Goal: Check status: Check status

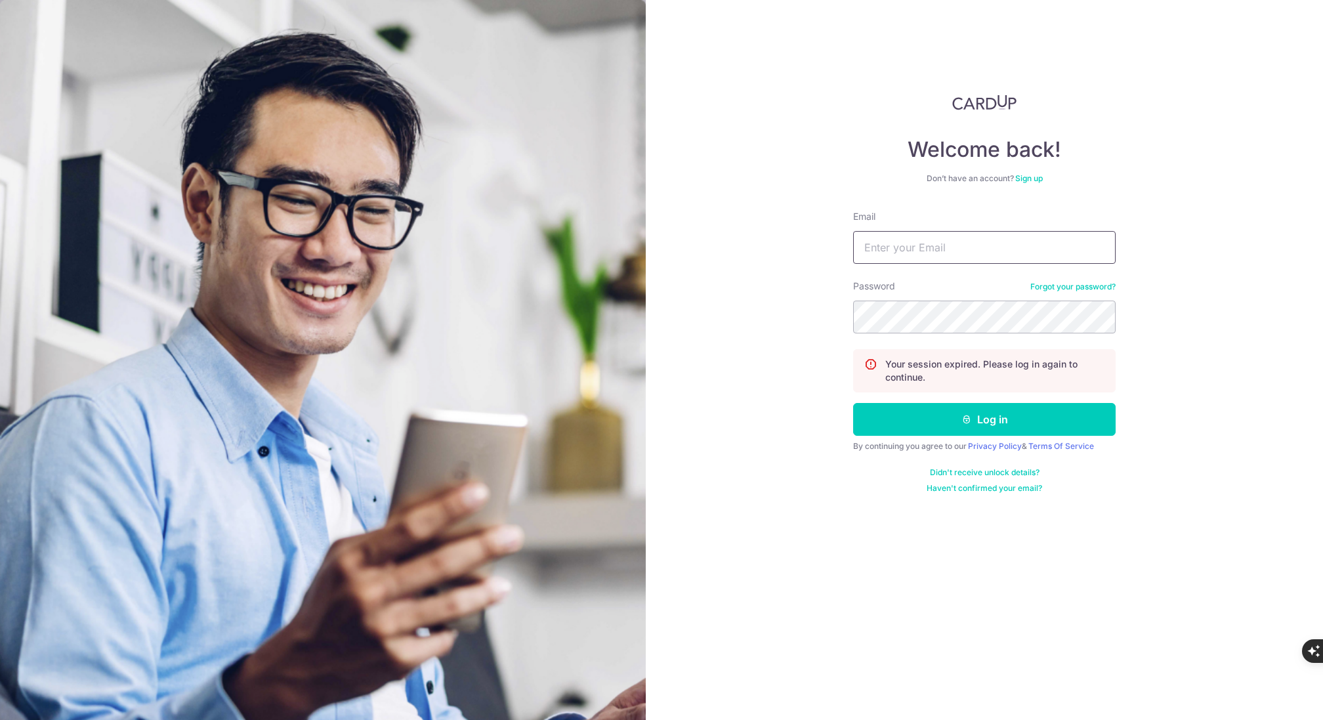
click at [911, 257] on input "Email" at bounding box center [984, 247] width 263 height 33
type input "[DOMAIN_NAME][EMAIL_ADDRESS][DOMAIN_NAME]"
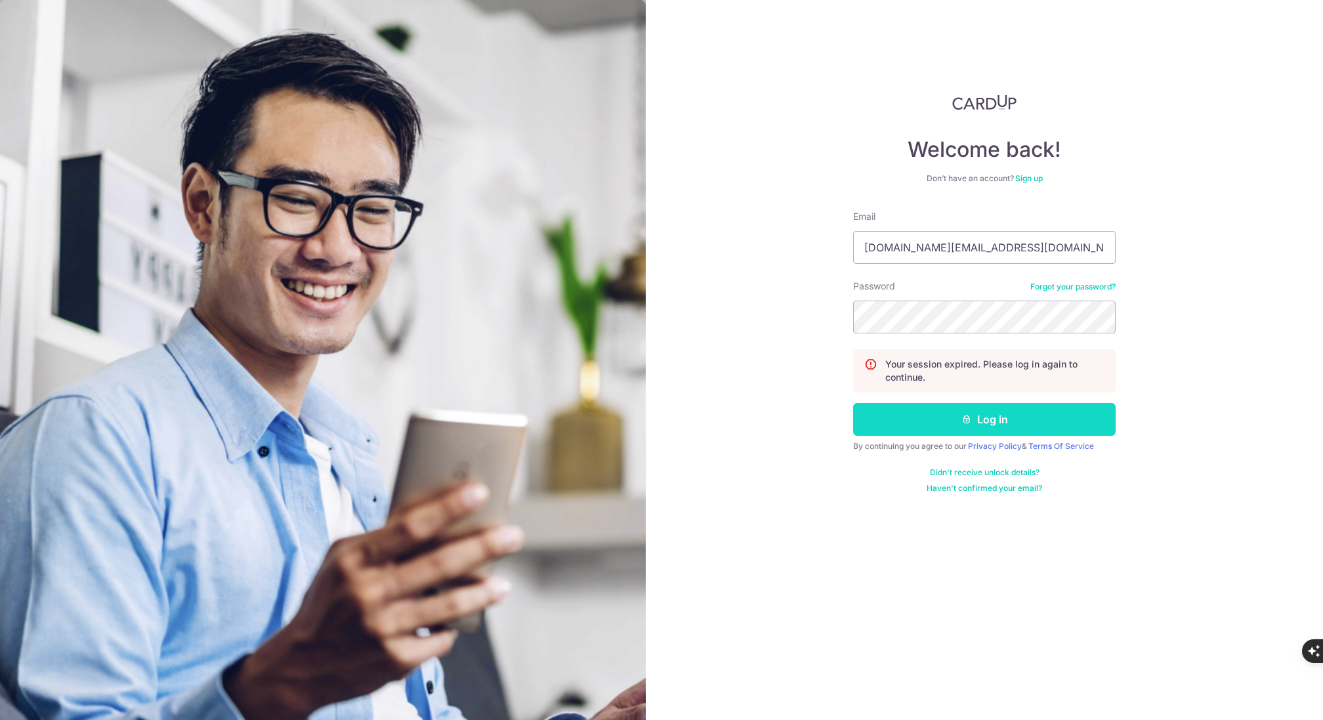
click at [982, 431] on button "Log in" at bounding box center [984, 419] width 263 height 33
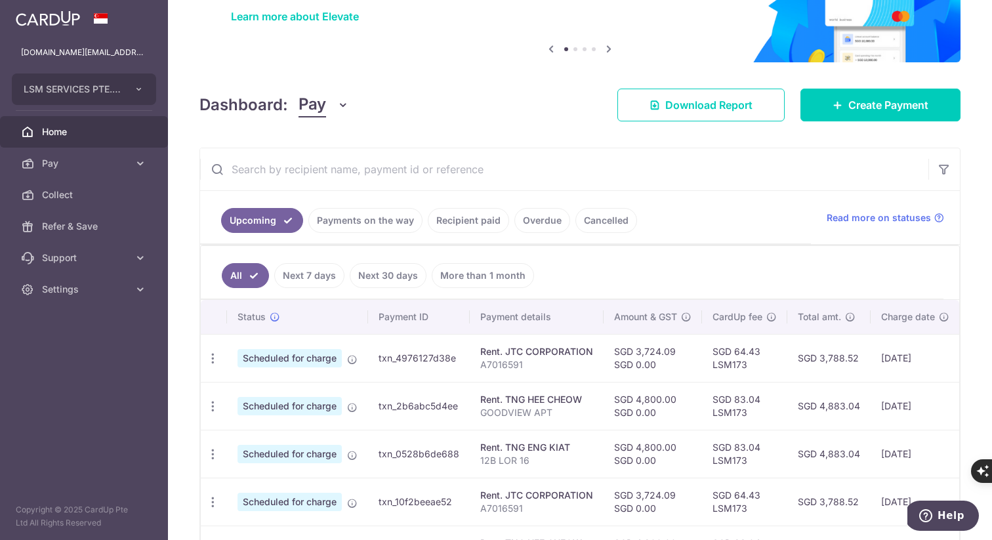
scroll to position [109, 0]
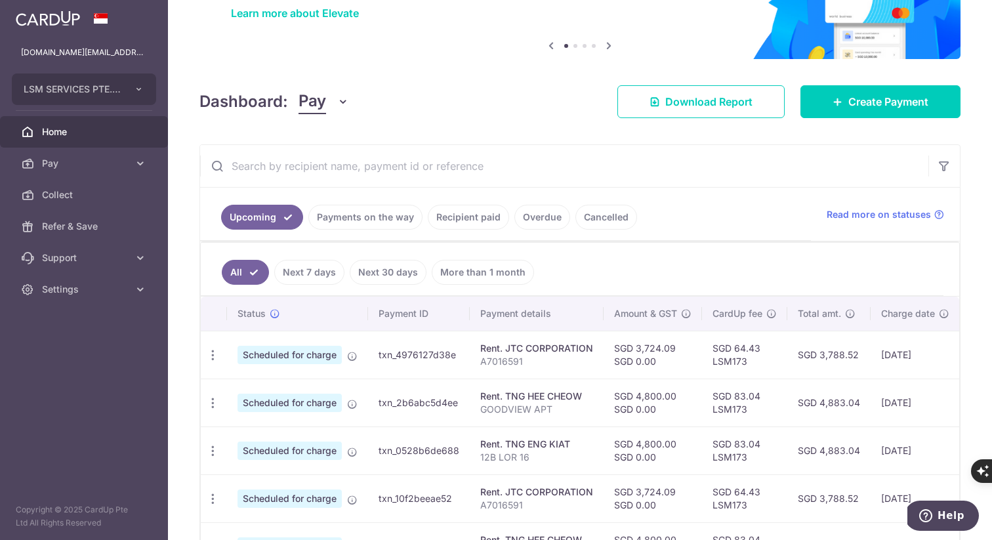
click at [375, 214] on link "Payments on the way" at bounding box center [365, 217] width 114 height 25
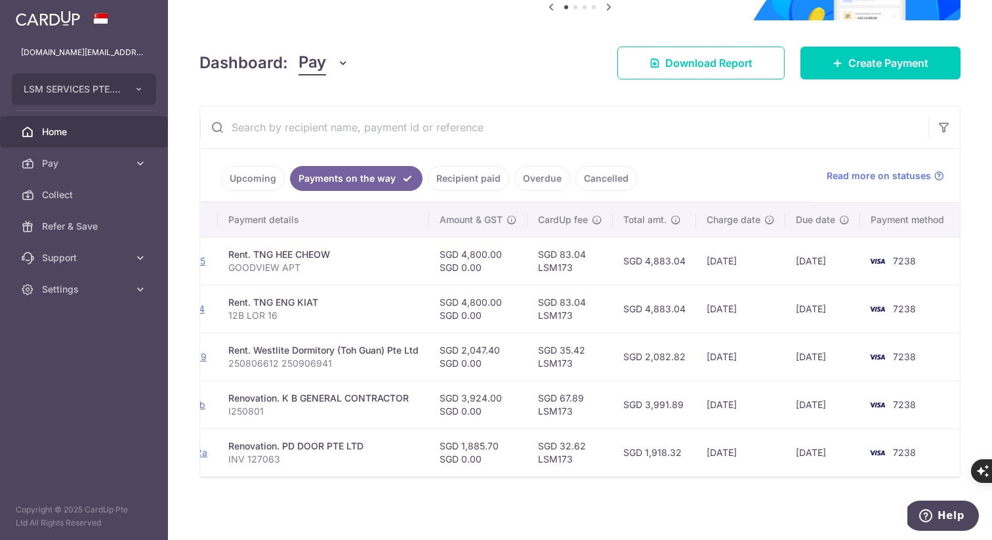
scroll to position [0, 0]
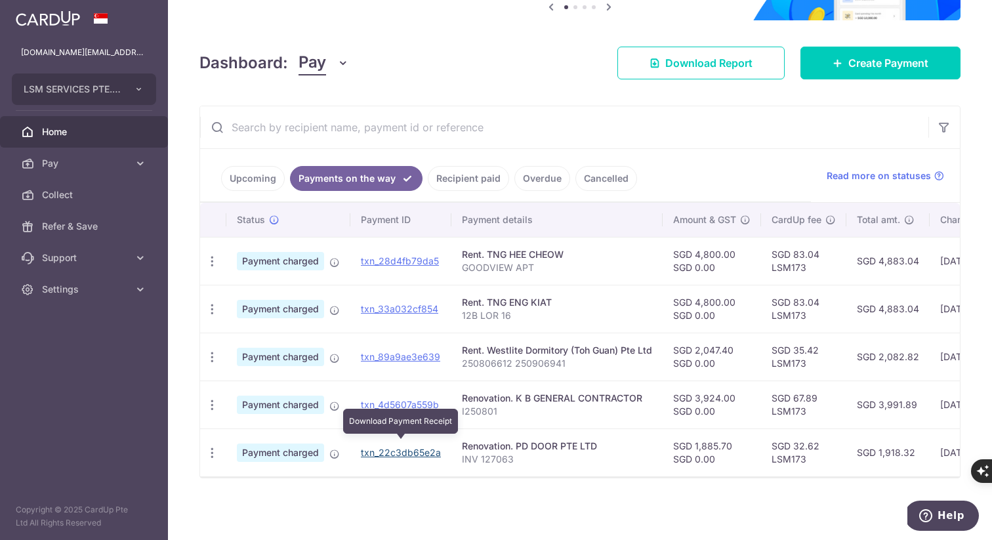
click at [392, 447] on link "txn_22c3db65e2a" at bounding box center [401, 452] width 80 height 11
